Goal: Find specific page/section: Find specific page/section

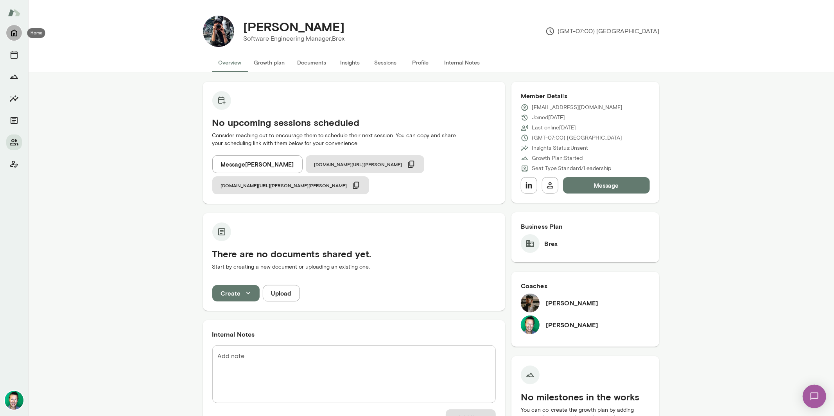
click at [7, 32] on button "Home" at bounding box center [14, 33] width 16 height 16
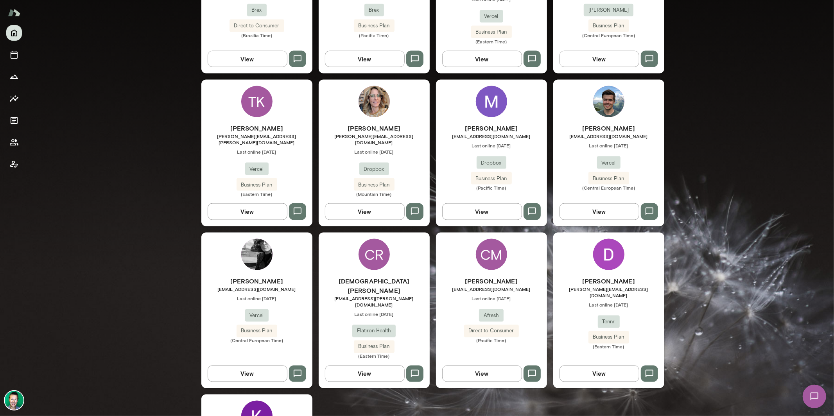
scroll to position [1005, 0]
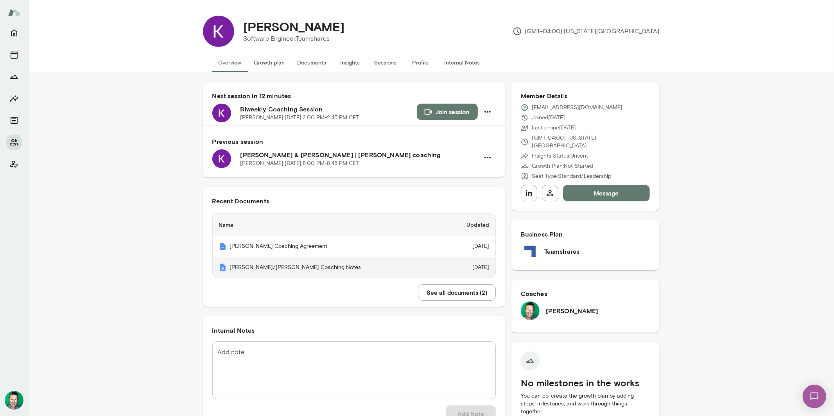
click at [294, 269] on th "[PERSON_NAME]/[PERSON_NAME] Coaching Notes" at bounding box center [328, 267] width 230 height 21
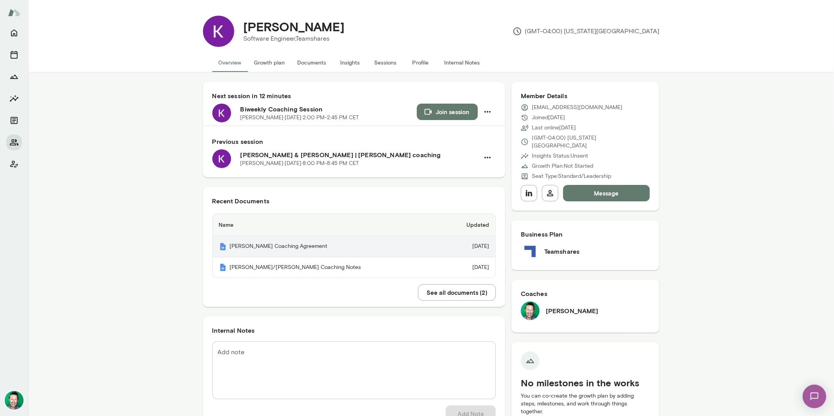
click at [267, 249] on th "[PERSON_NAME] Coaching Agreement" at bounding box center [328, 246] width 230 height 21
click at [16, 32] on icon "Home" at bounding box center [14, 33] width 6 height 7
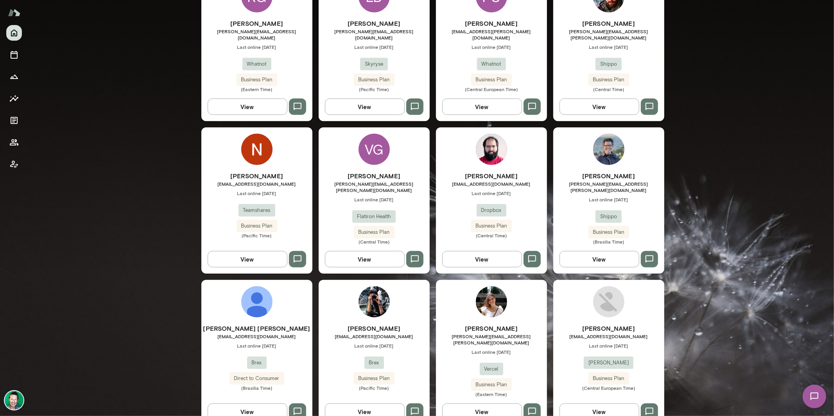
scroll to position [666, 0]
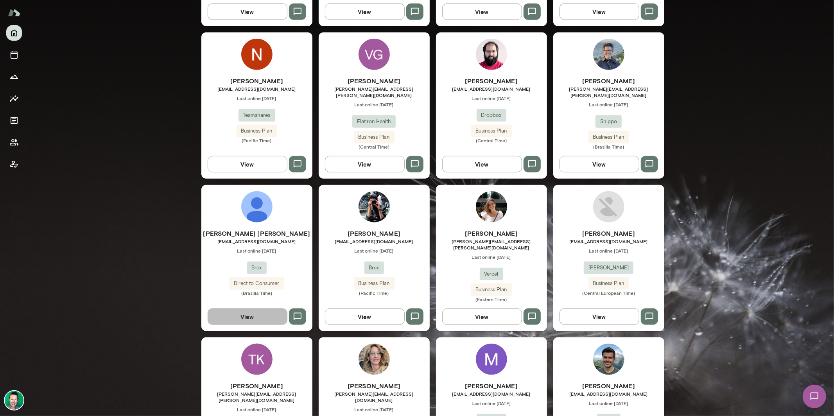
click at [271, 308] on button "View" at bounding box center [248, 316] width 80 height 16
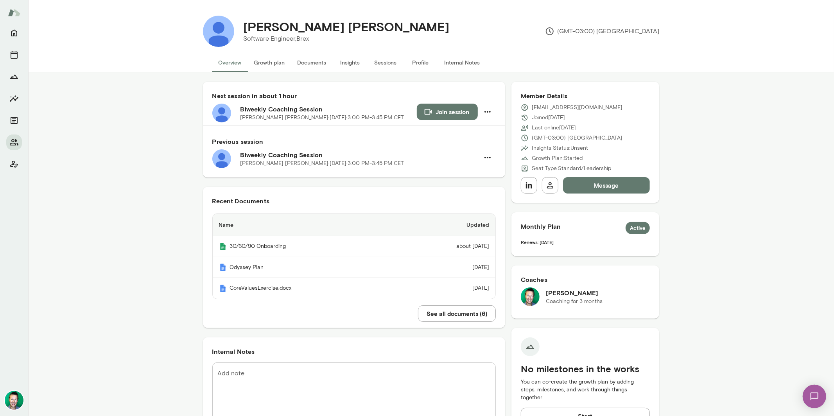
click at [818, 396] on img at bounding box center [814, 396] width 32 height 32
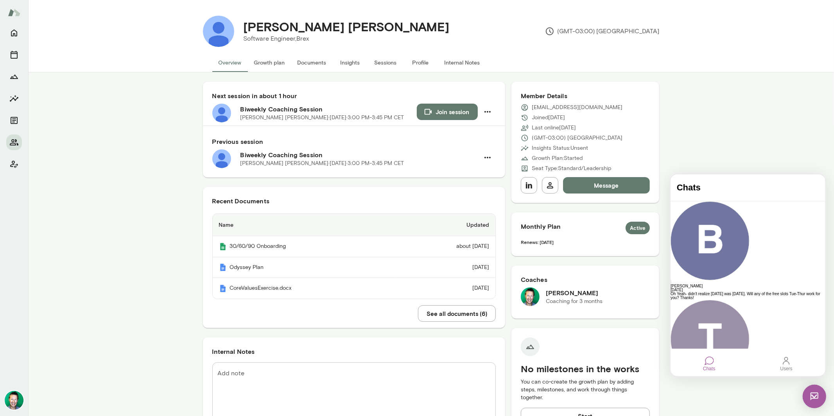
click at [816, 395] on img at bounding box center [813, 395] width 23 height 23
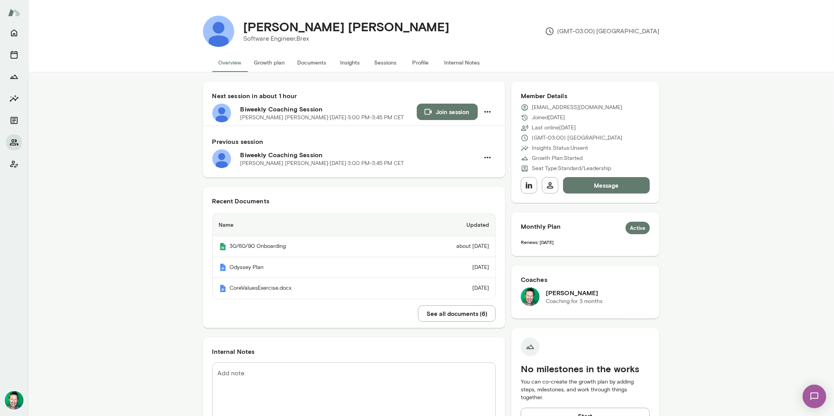
click at [453, 318] on button "See all documents ( 6 )" at bounding box center [457, 313] width 78 height 16
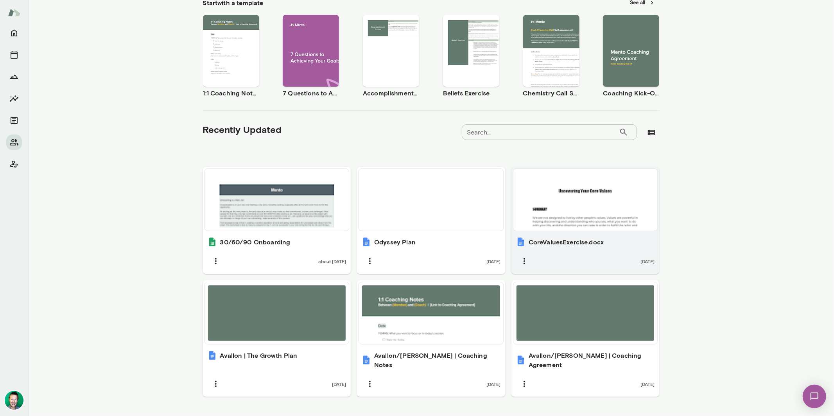
scroll to position [143, 0]
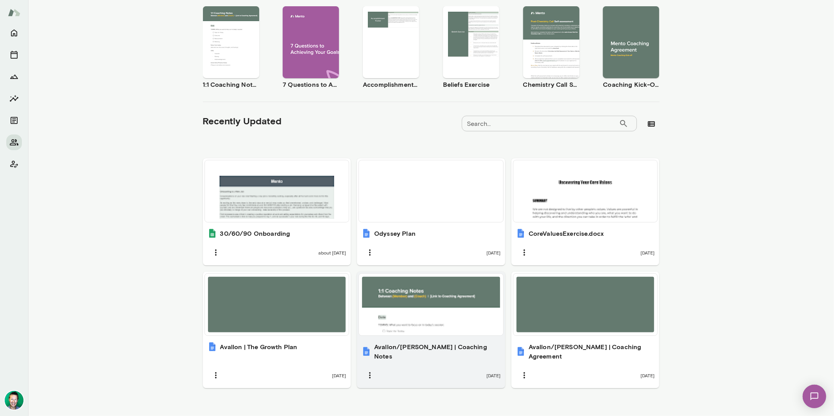
click at [447, 315] on div at bounding box center [431, 304] width 138 height 55
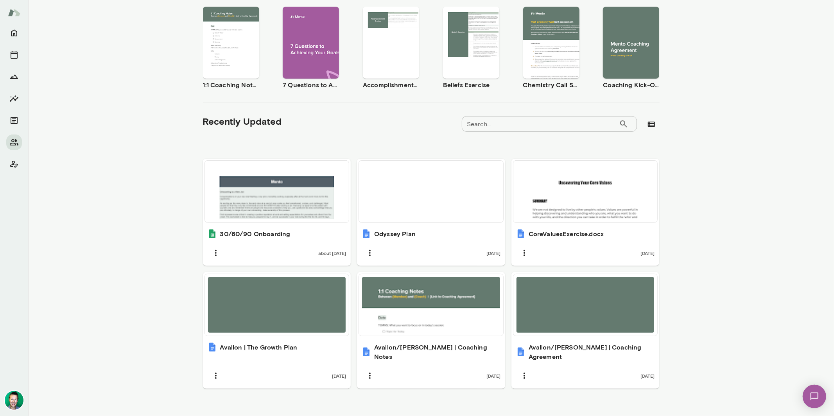
scroll to position [0, 0]
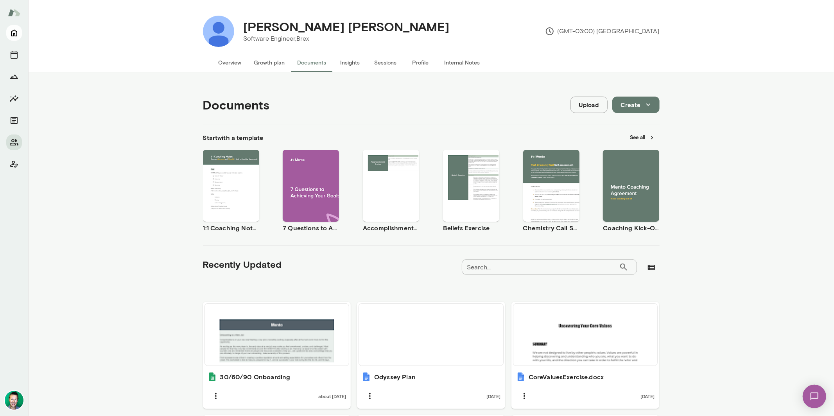
click at [17, 34] on icon "Home" at bounding box center [13, 32] width 9 height 9
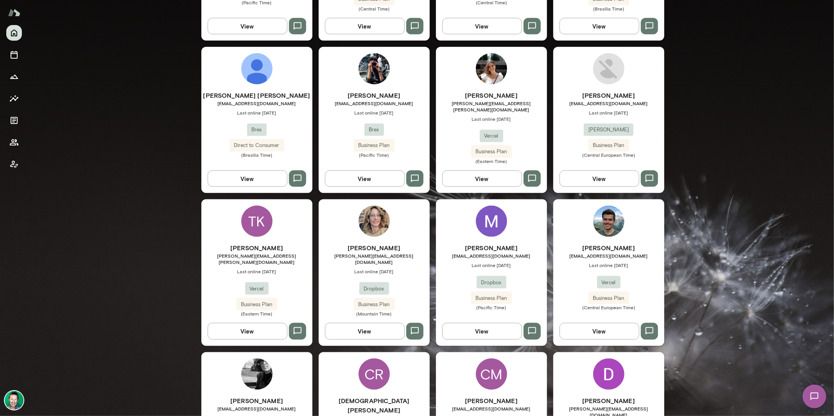
scroll to position [1005, 0]
